Goal: Task Accomplishment & Management: Manage account settings

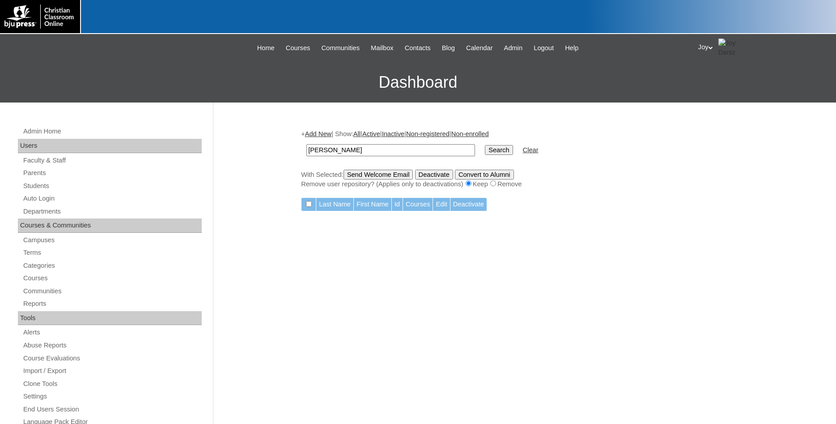
click at [57, 192] on div "Admin Home Users Faculty & Staff Parents Students Auto Login Departments Course…" at bounding box center [110, 415] width 195 height 578
click at [38, 187] on link "Students" at bounding box center [111, 185] width 179 height 11
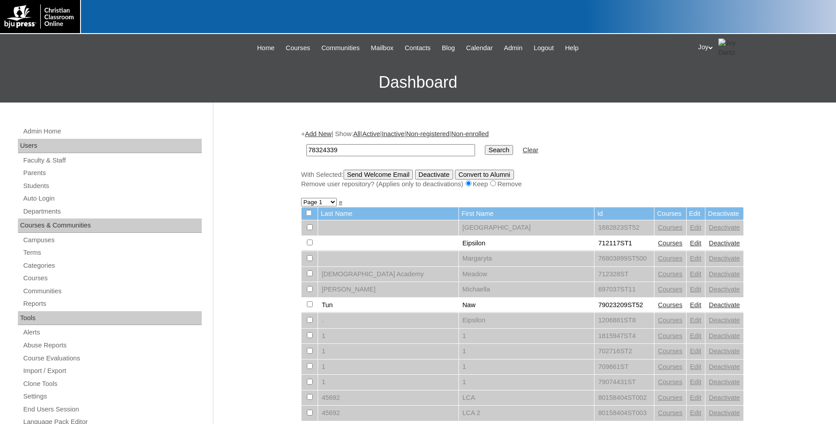
type input "78324339"
click at [489, 153] on input "Search" at bounding box center [499, 150] width 28 height 10
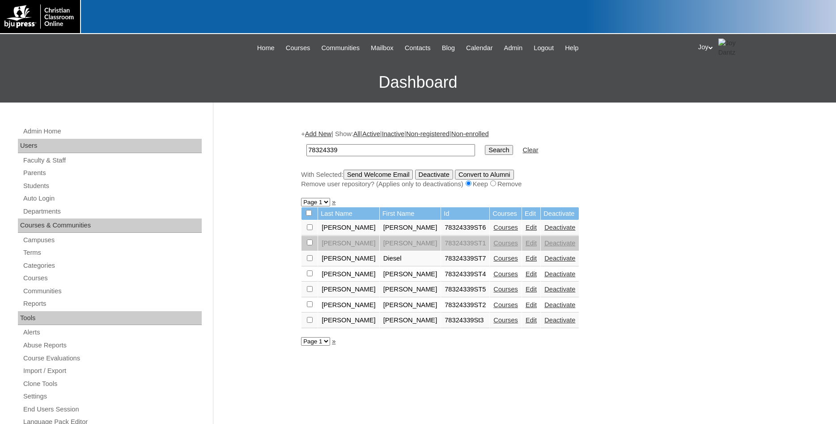
click at [526, 308] on link "Edit" at bounding box center [531, 304] width 11 height 7
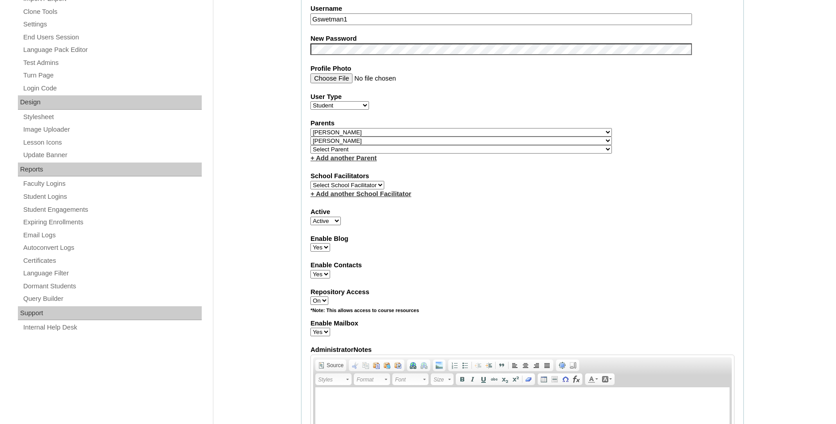
scroll to position [52, 0]
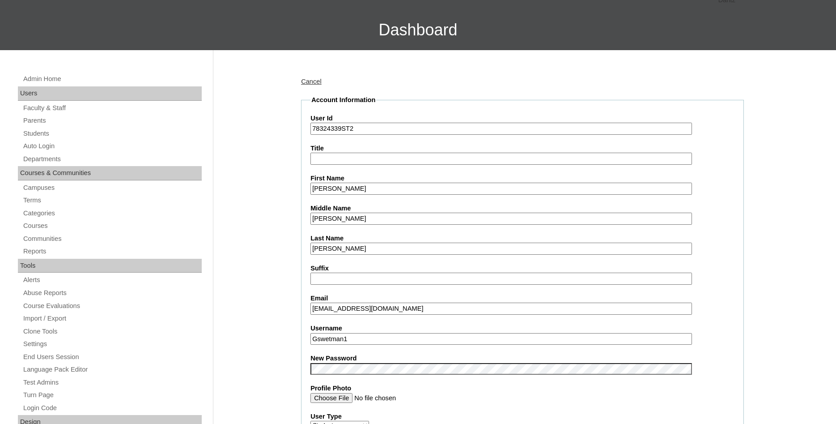
drag, startPoint x: 367, startPoint y: 339, endPoint x: 293, endPoint y: 328, distance: 74.1
click at [310, 333] on input "Gswetman1" at bounding box center [501, 339] width 382 height 12
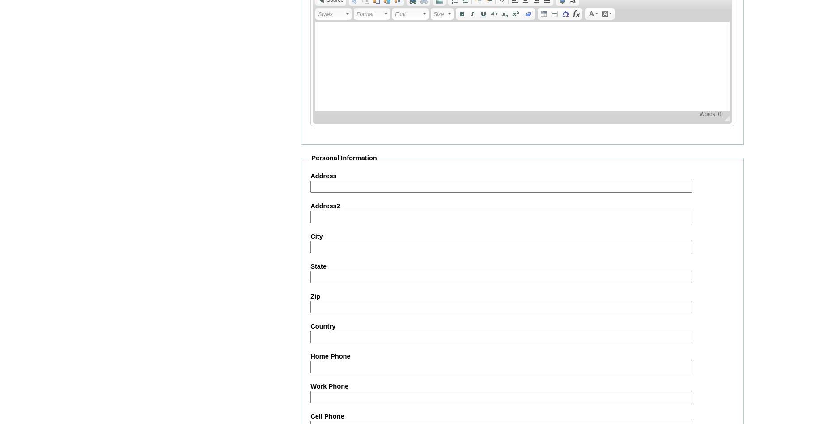
scroll to position [965, 0]
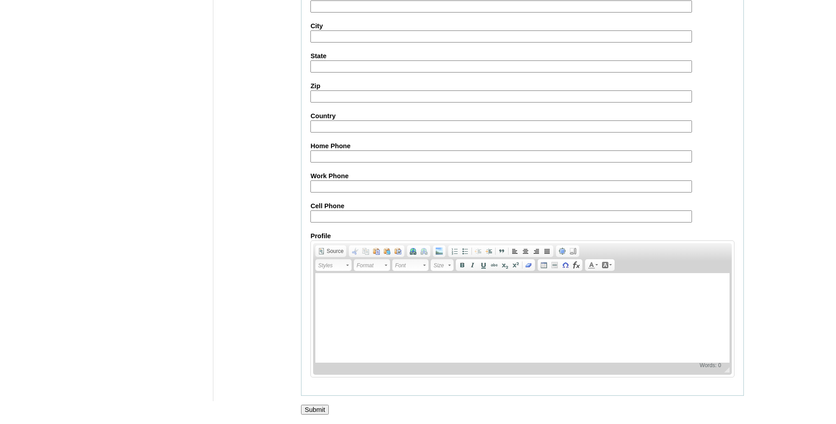
click at [318, 408] on input "Submit" at bounding box center [315, 409] width 28 height 10
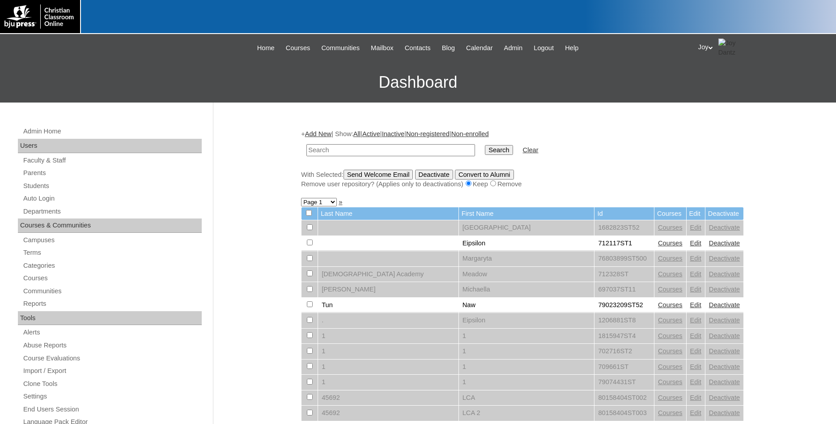
click at [323, 152] on input "text" at bounding box center [390, 150] width 169 height 12
type input "Swet"
click at [485, 145] on input "Search" at bounding box center [499, 150] width 28 height 10
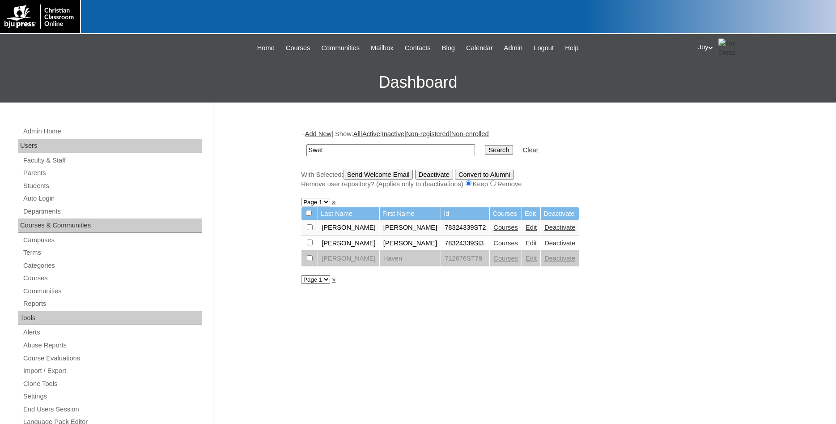
click at [526, 231] on link "Edit" at bounding box center [531, 227] width 11 height 7
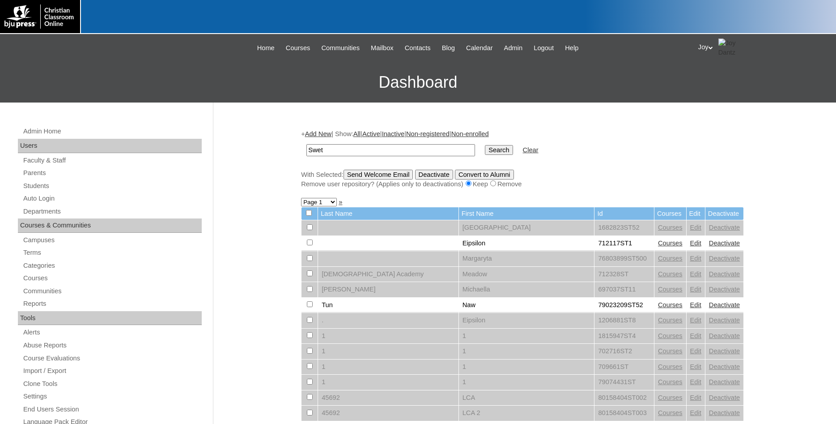
type input "Swet"
click at [485, 148] on input "Search" at bounding box center [499, 150] width 28 height 10
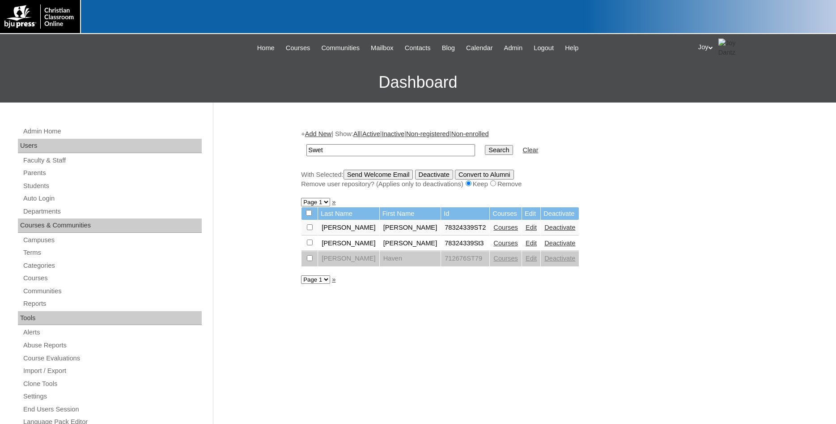
click at [493, 231] on link "Courses" at bounding box center [505, 227] width 25 height 7
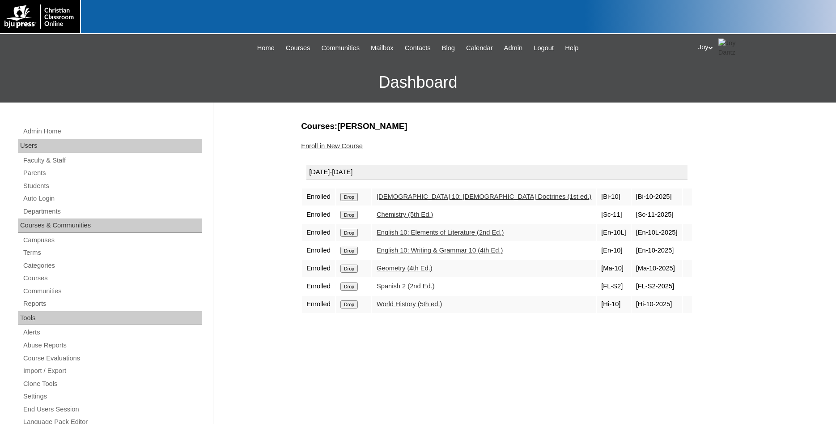
click at [706, 48] on div "Joy My Profile My Settings Logout" at bounding box center [762, 47] width 129 height 18
click at [719, 83] on span "Logout" at bounding box center [714, 84] width 18 height 7
